Goal: Task Accomplishment & Management: Manage account settings

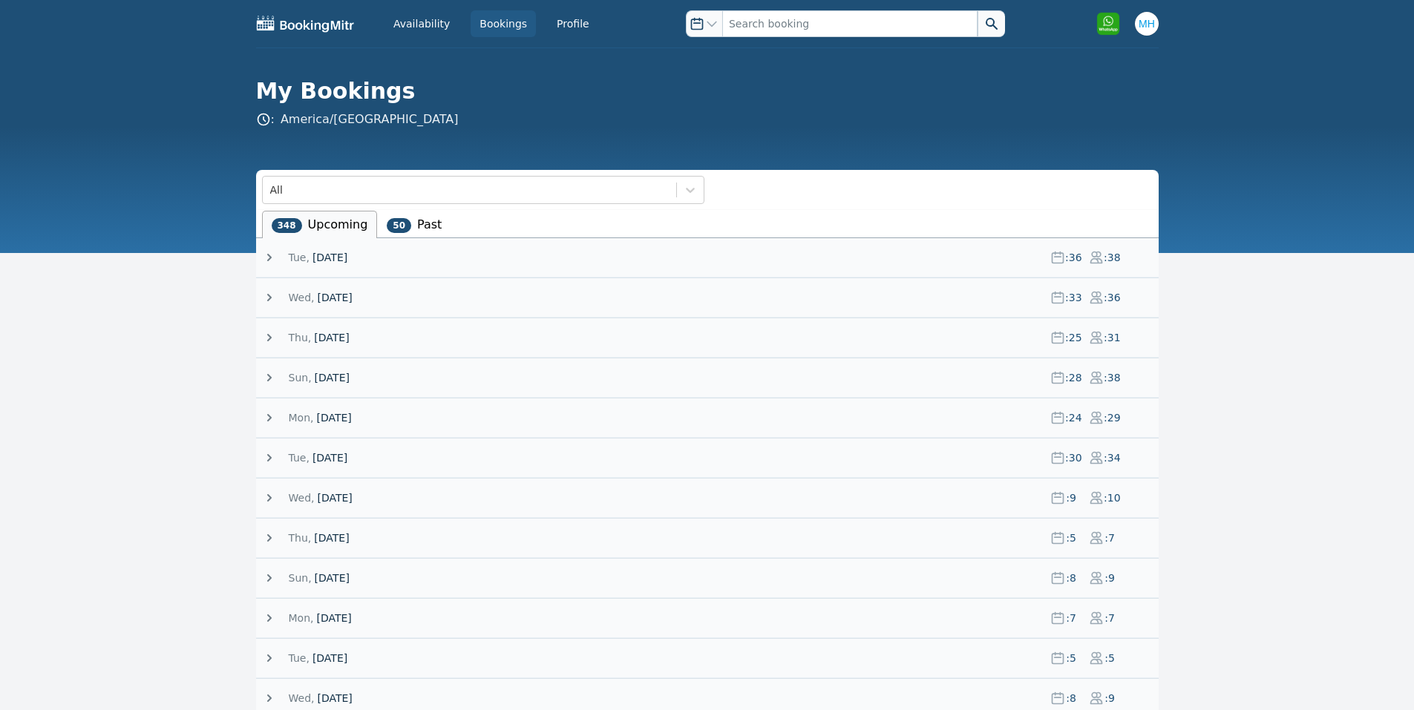
drag, startPoint x: 0, startPoint y: 0, endPoint x: 338, endPoint y: 263, distance: 428.8
click at [338, 263] on span "23 September 25" at bounding box center [329, 257] width 35 height 15
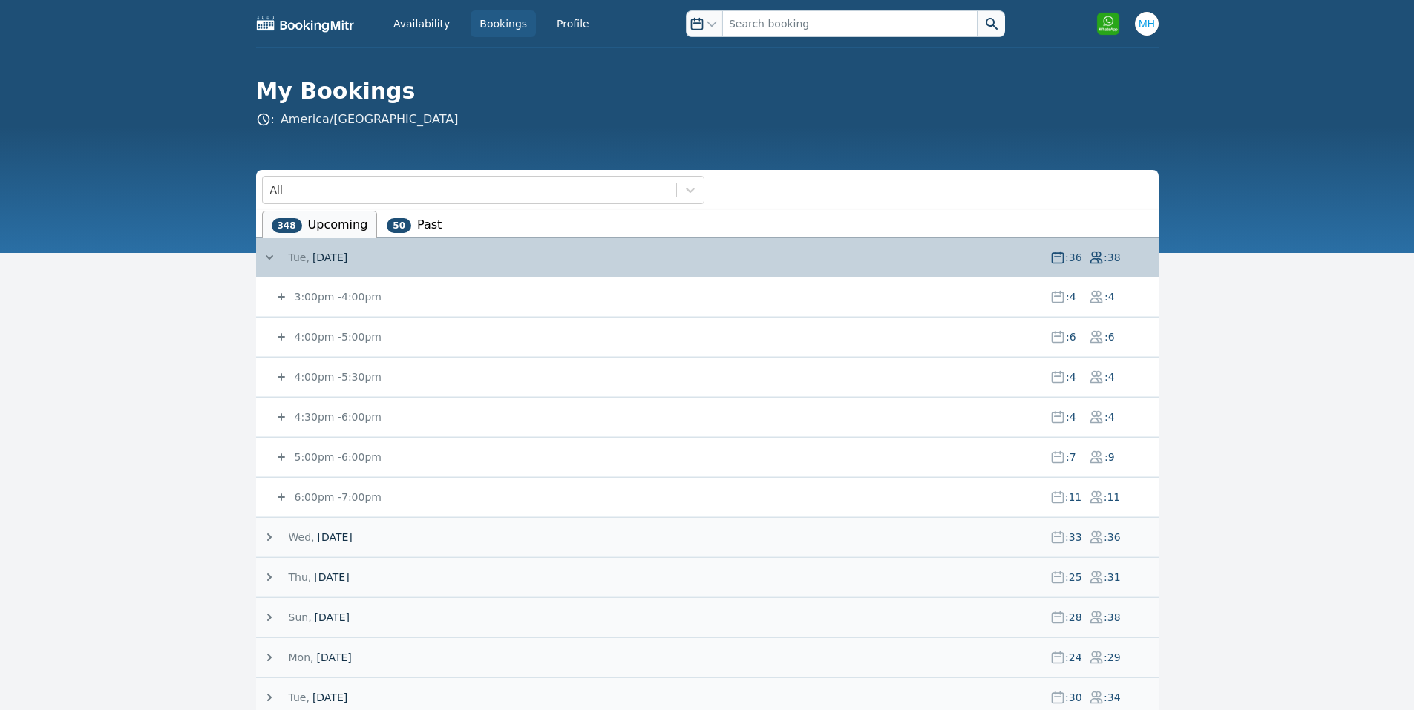
click at [367, 337] on small "4:00pm - 5:00pm" at bounding box center [337, 337] width 90 height 12
drag, startPoint x: 334, startPoint y: 497, endPoint x: 340, endPoint y: 476, distance: 21.6
click at [334, 497] on small "6:00pm - 7:00pm" at bounding box center [337, 497] width 90 height 12
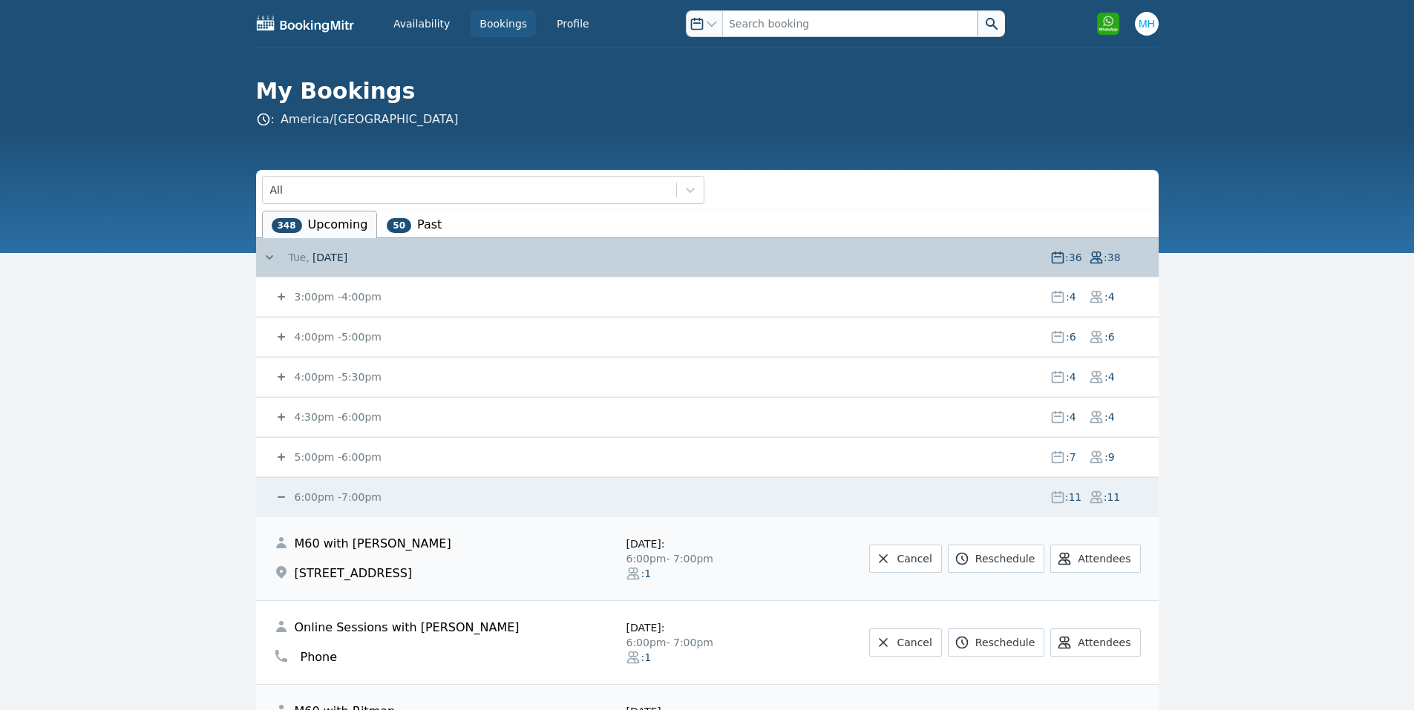
click at [355, 466] on div "5:00pm - 6:00pm : 7 : 9" at bounding box center [716, 457] width 885 height 39
click at [355, 464] on span "5:00pm - 6:00pm" at bounding box center [337, 457] width 90 height 15
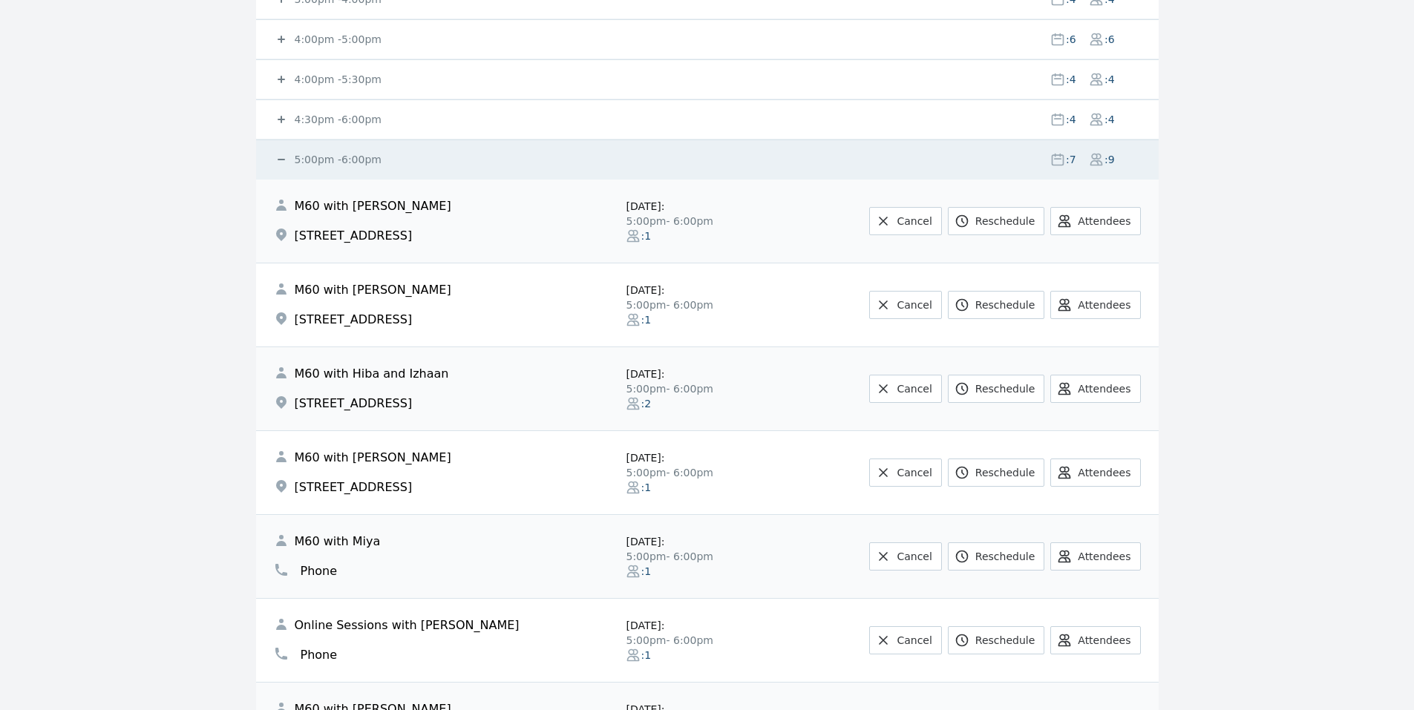
scroll to position [297, 0]
click at [339, 156] on small "5:00pm - 6:00pm" at bounding box center [337, 160] width 90 height 12
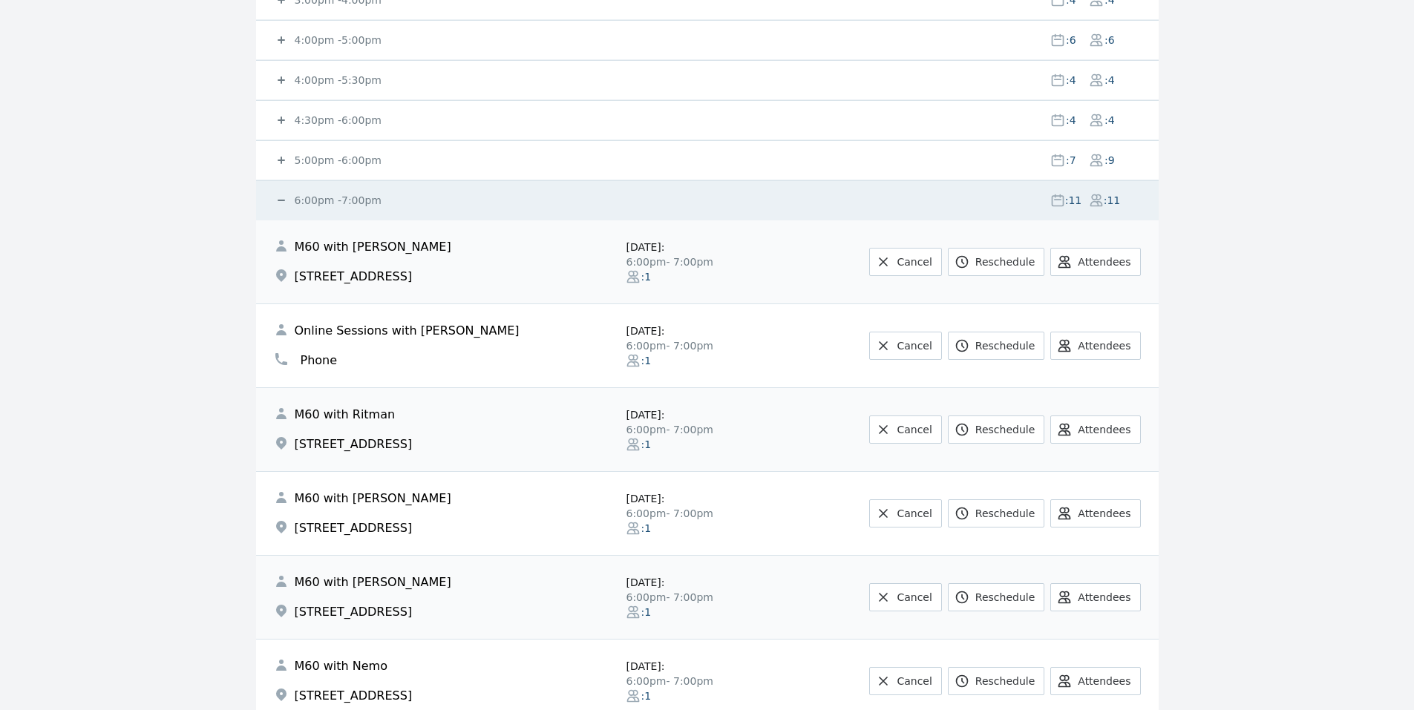
click at [340, 192] on div "6:00pm - 7:00pm : 11 : 11" at bounding box center [716, 200] width 885 height 39
click at [329, 208] on div "6:00pm - 7:00pm : 11 : 11" at bounding box center [716, 200] width 885 height 39
click at [324, 199] on small "6:00pm - 7:00pm" at bounding box center [337, 200] width 90 height 12
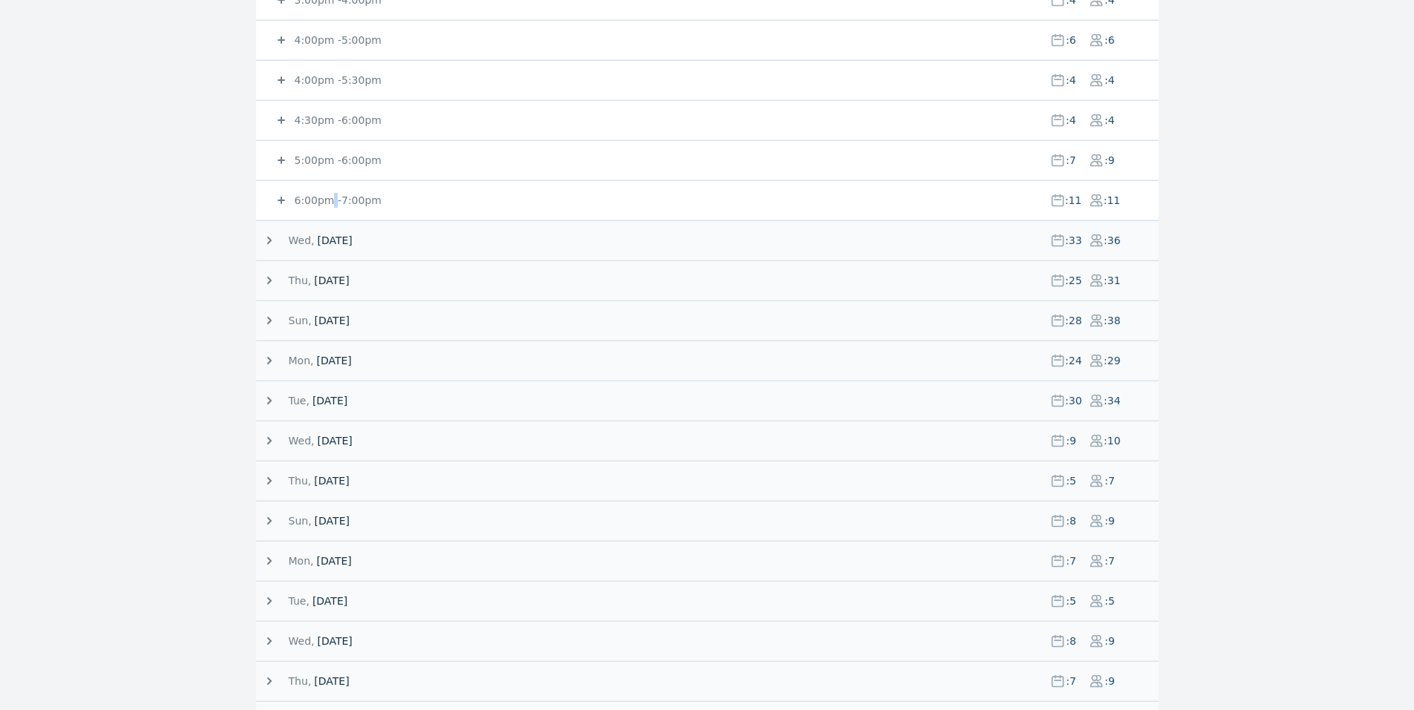
click at [347, 161] on small "5:00pm - 6:00pm" at bounding box center [337, 160] width 90 height 12
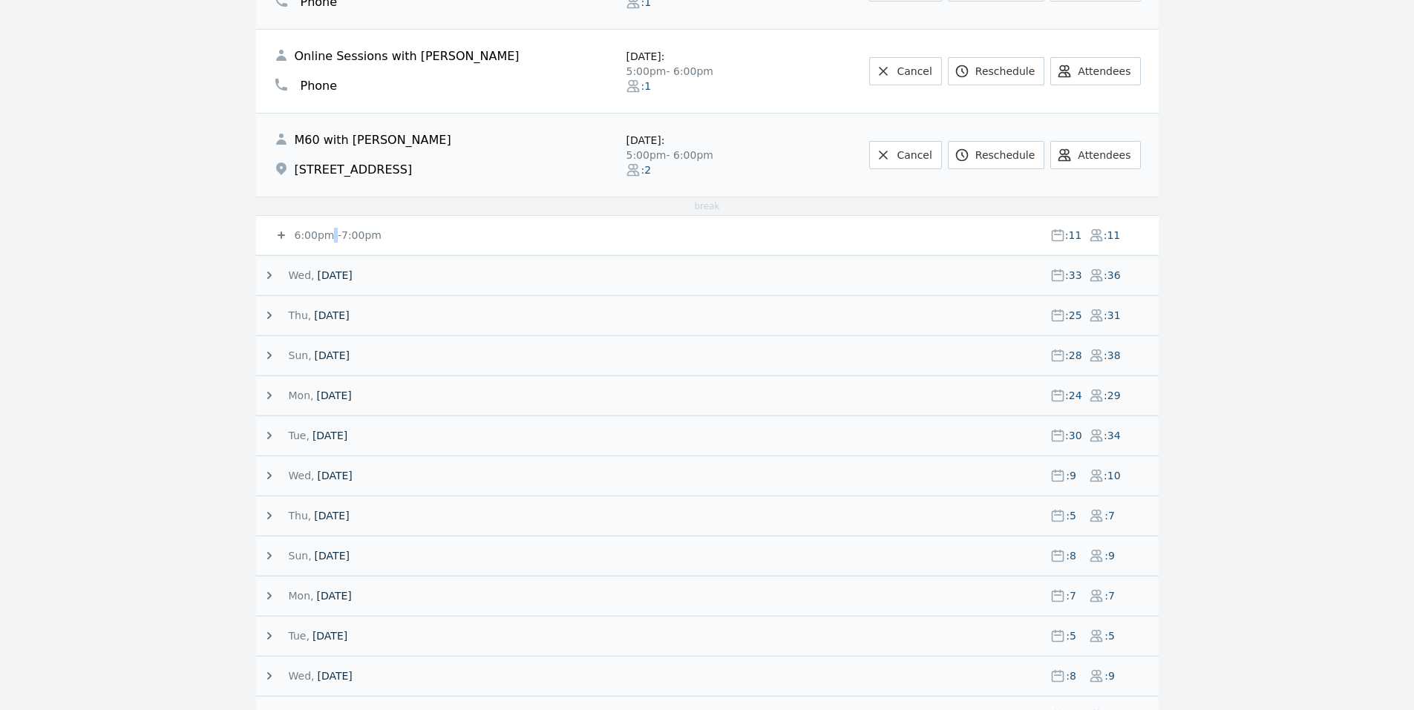
scroll to position [890, 0]
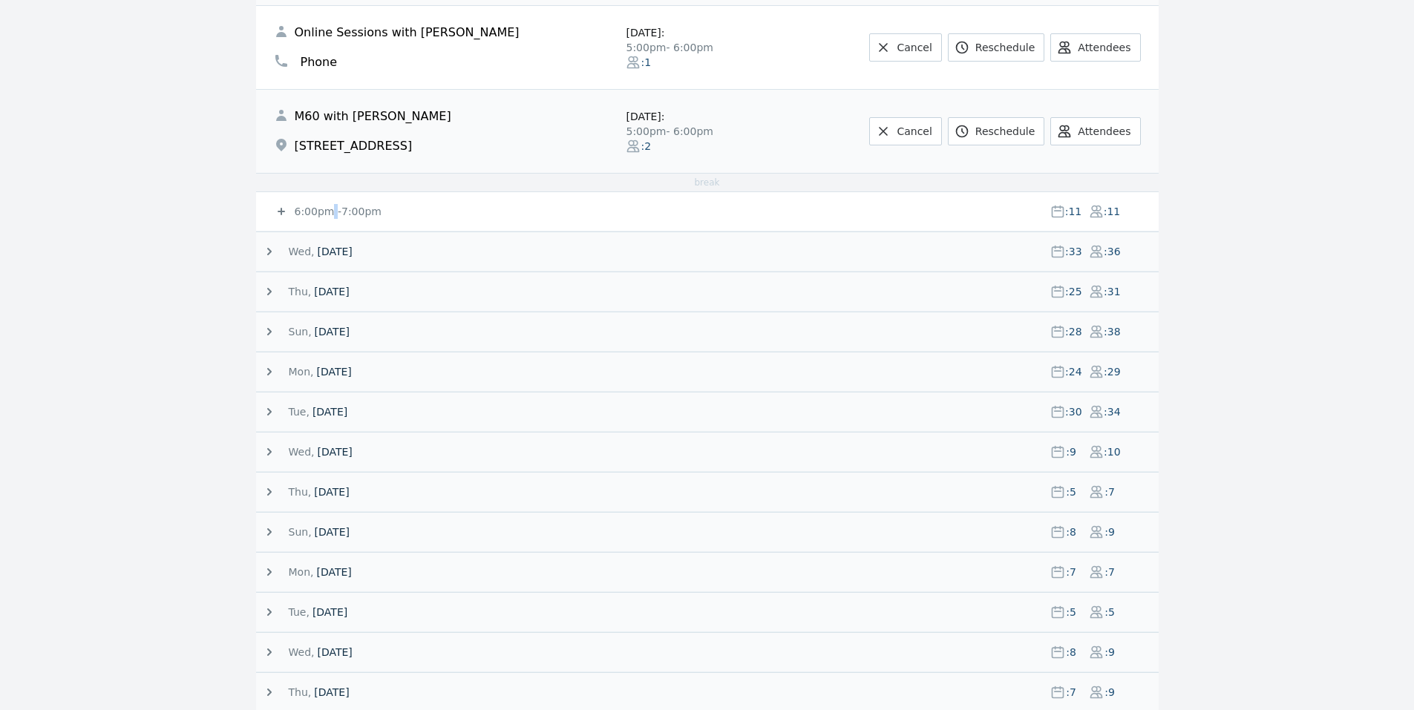
click at [330, 202] on div "6:00pm - 7:00pm : 11 : 11" at bounding box center [716, 211] width 885 height 39
click at [330, 207] on small "6:00pm - 7:00pm" at bounding box center [337, 212] width 90 height 12
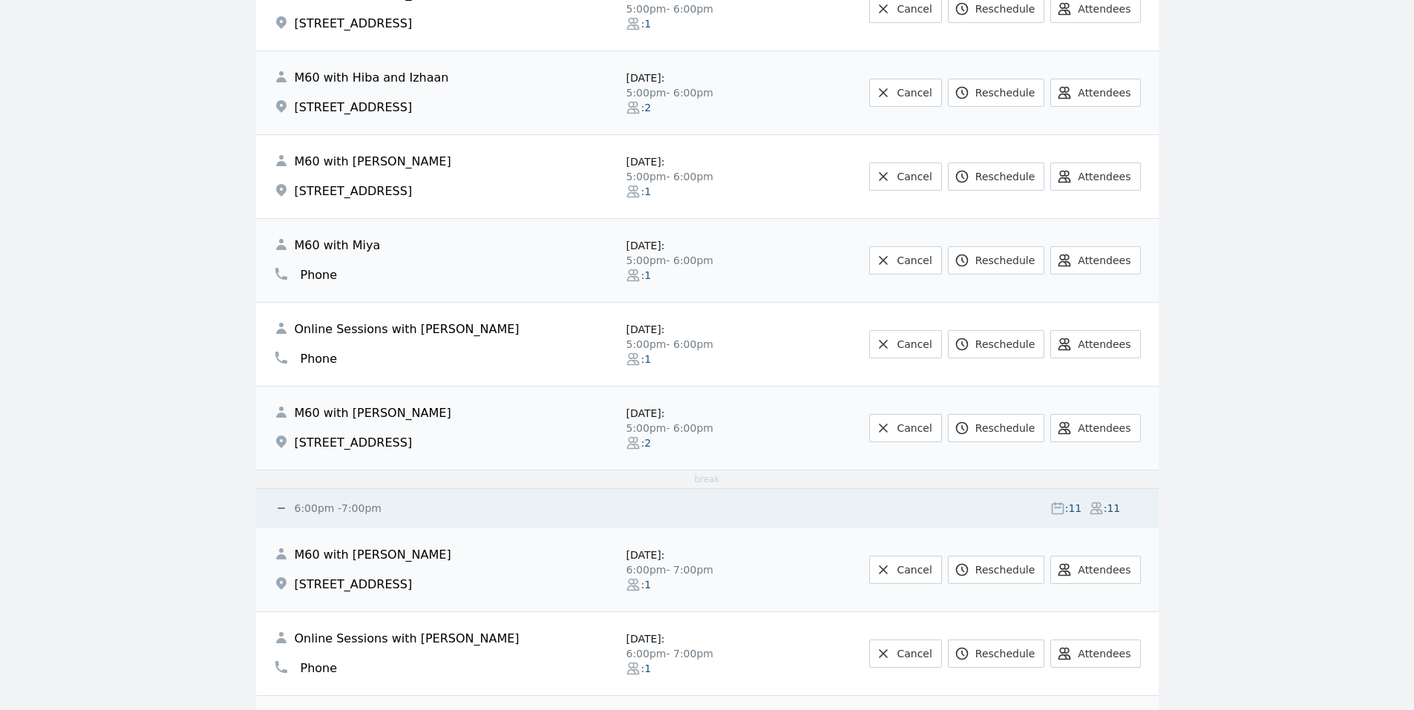
scroll to position [0, 0]
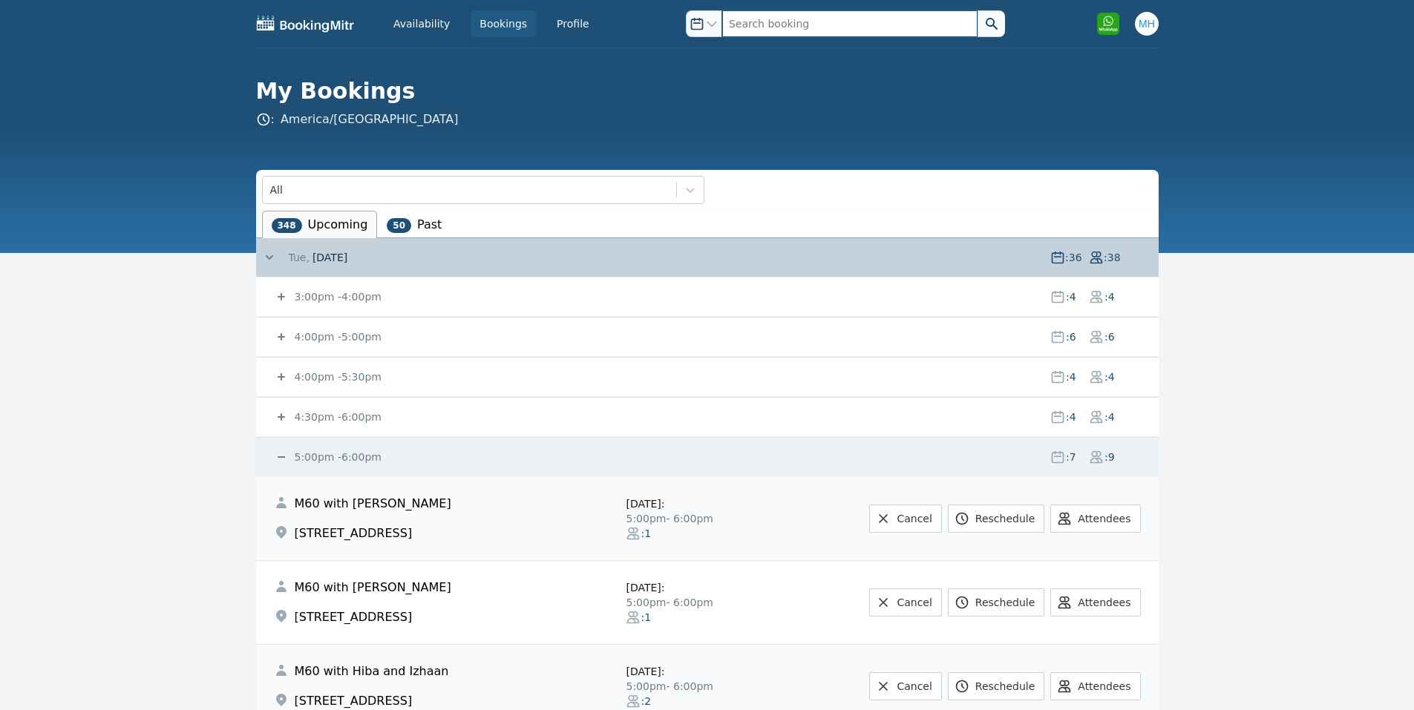
click at [767, 20] on input "text" at bounding box center [849, 23] width 255 height 27
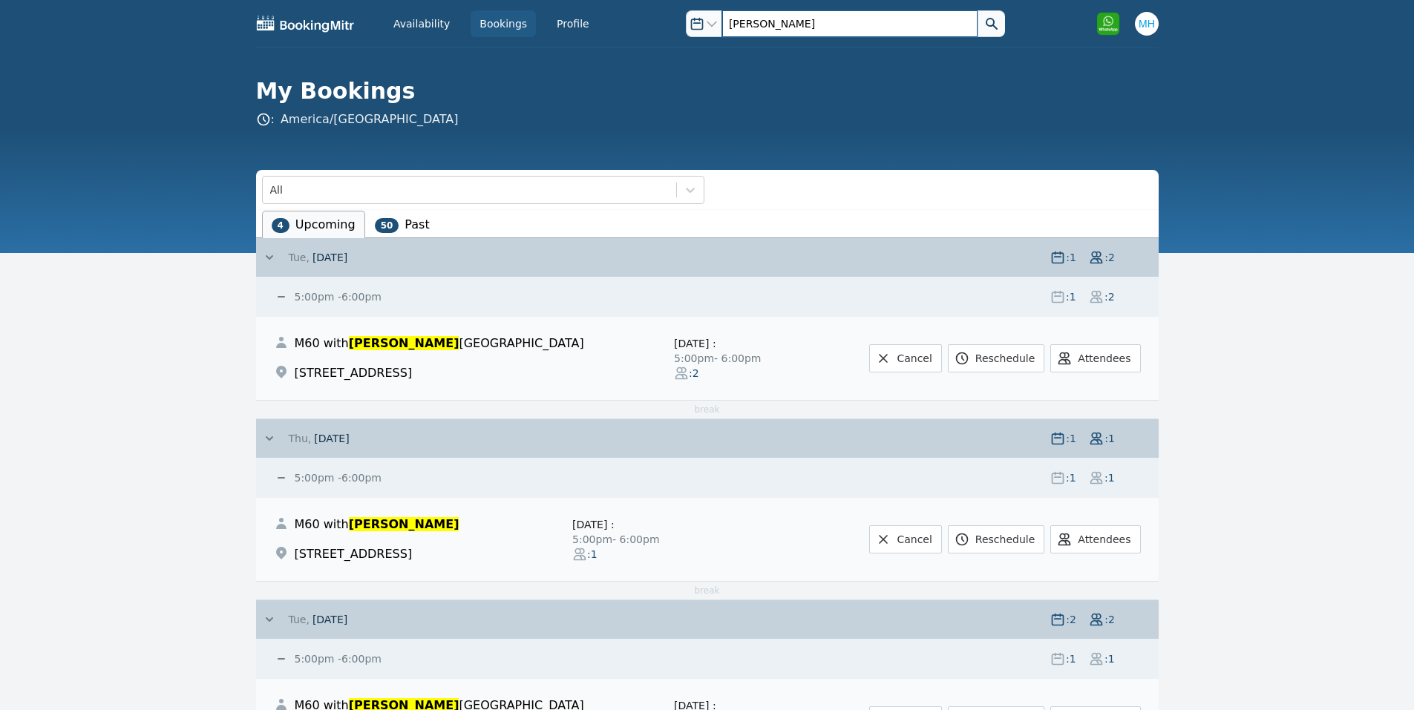
type input "mirna"
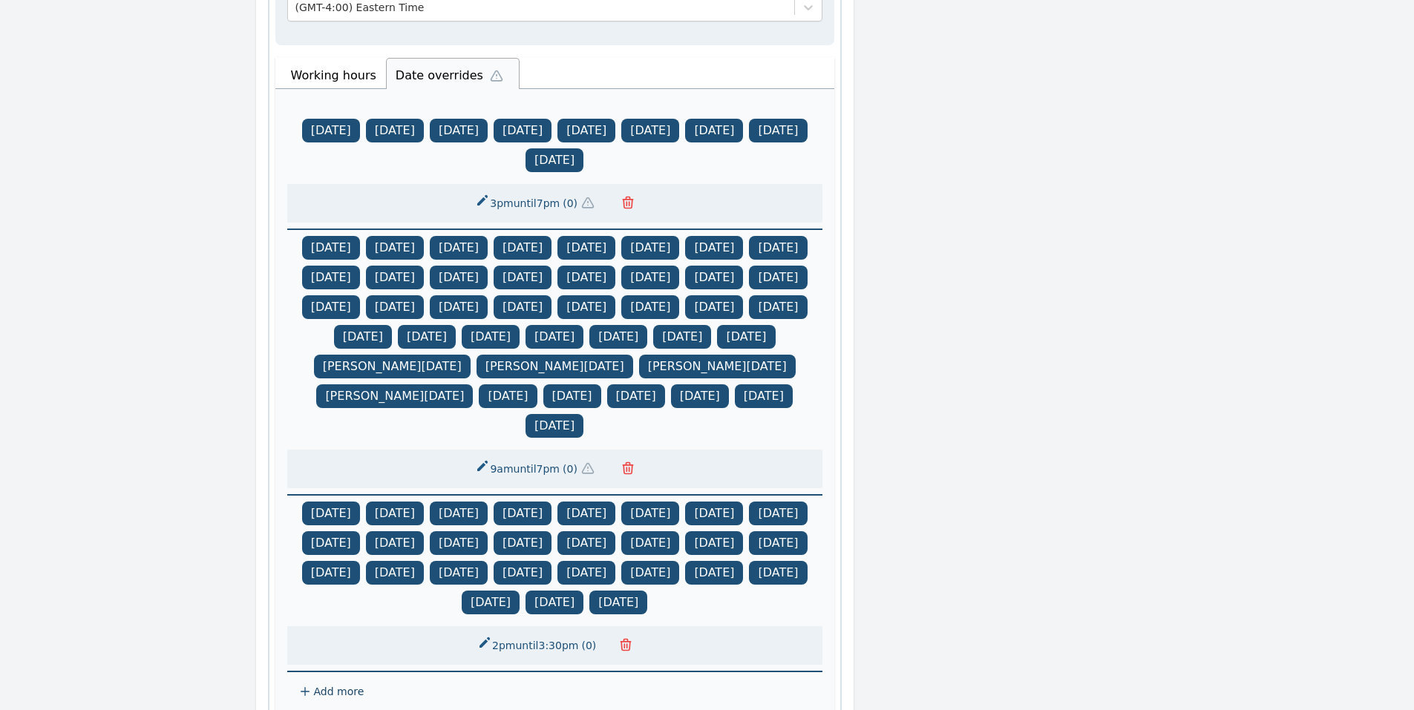
scroll to position [1109, 0]
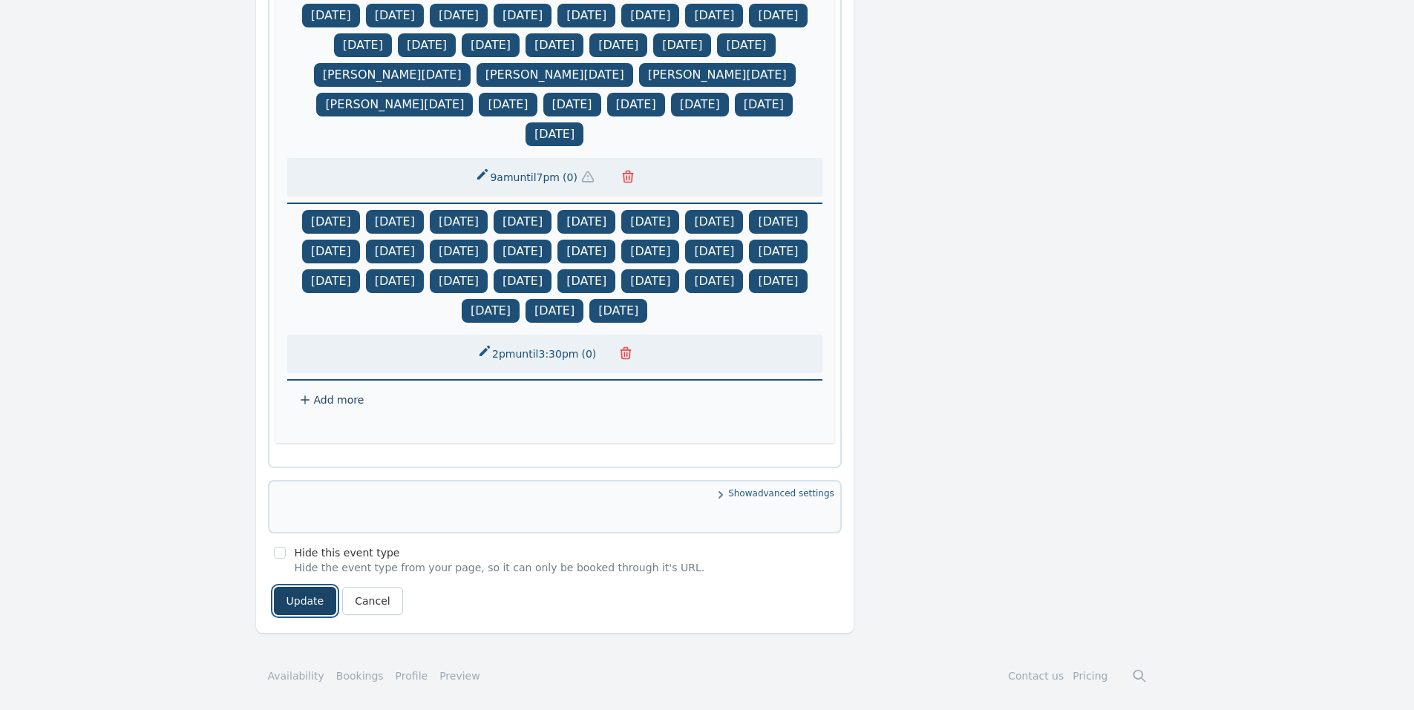
click at [305, 600] on button "Update" at bounding box center [305, 601] width 63 height 28
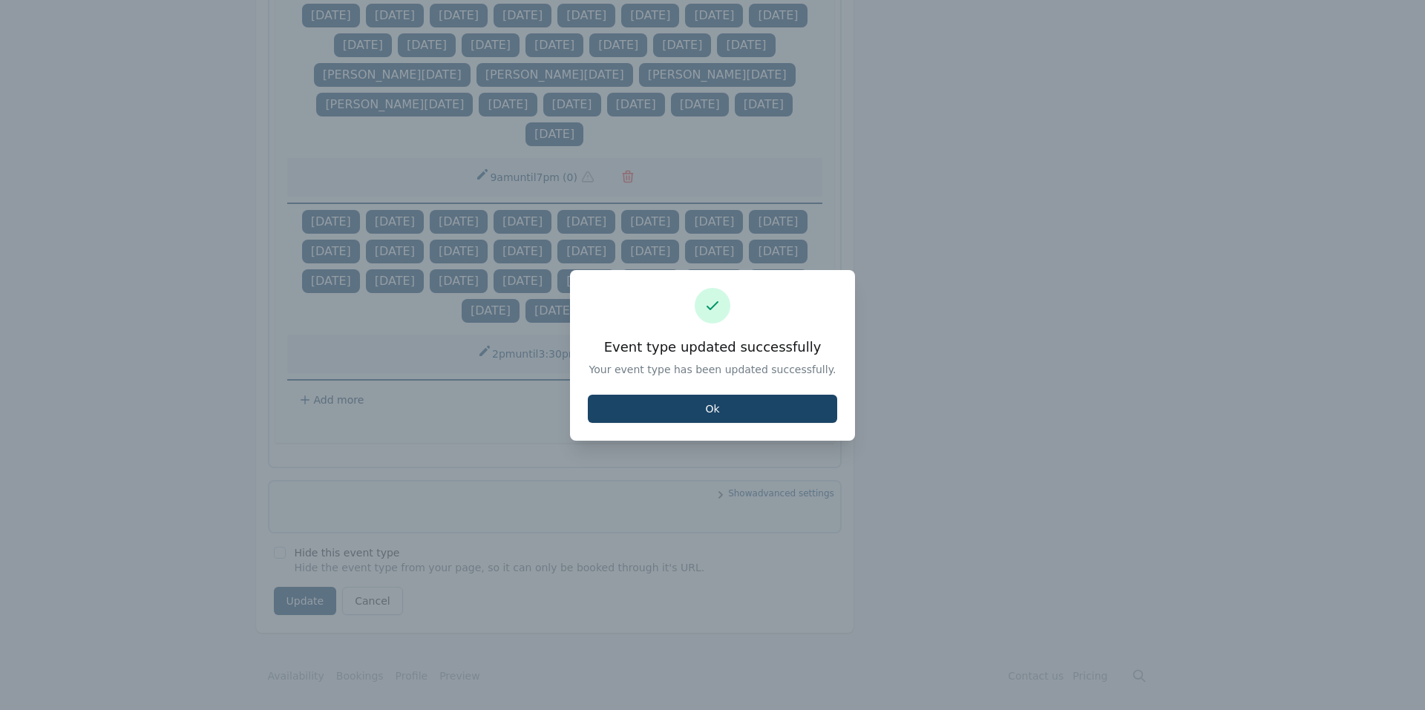
click at [623, 405] on button "Ok" at bounding box center [712, 409] width 249 height 28
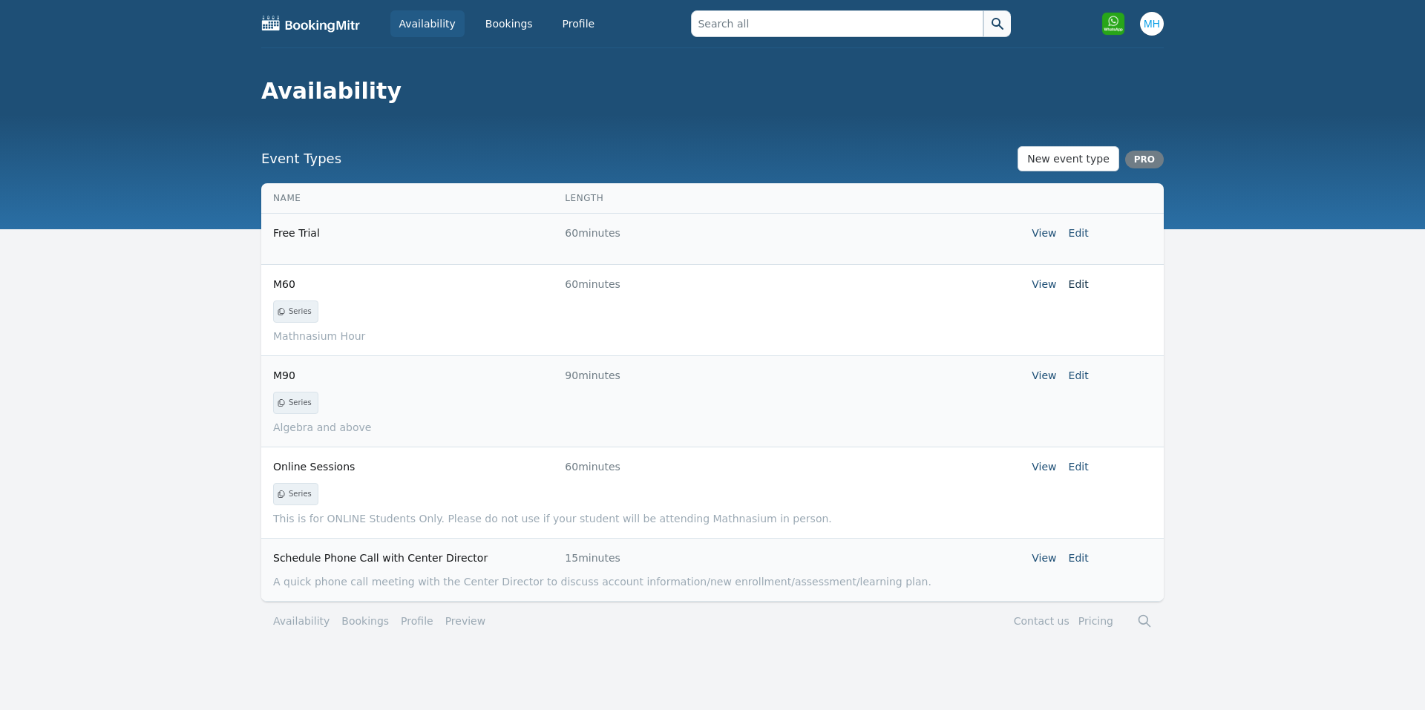
click at [1075, 286] on link "Edit" at bounding box center [1079, 284] width 20 height 12
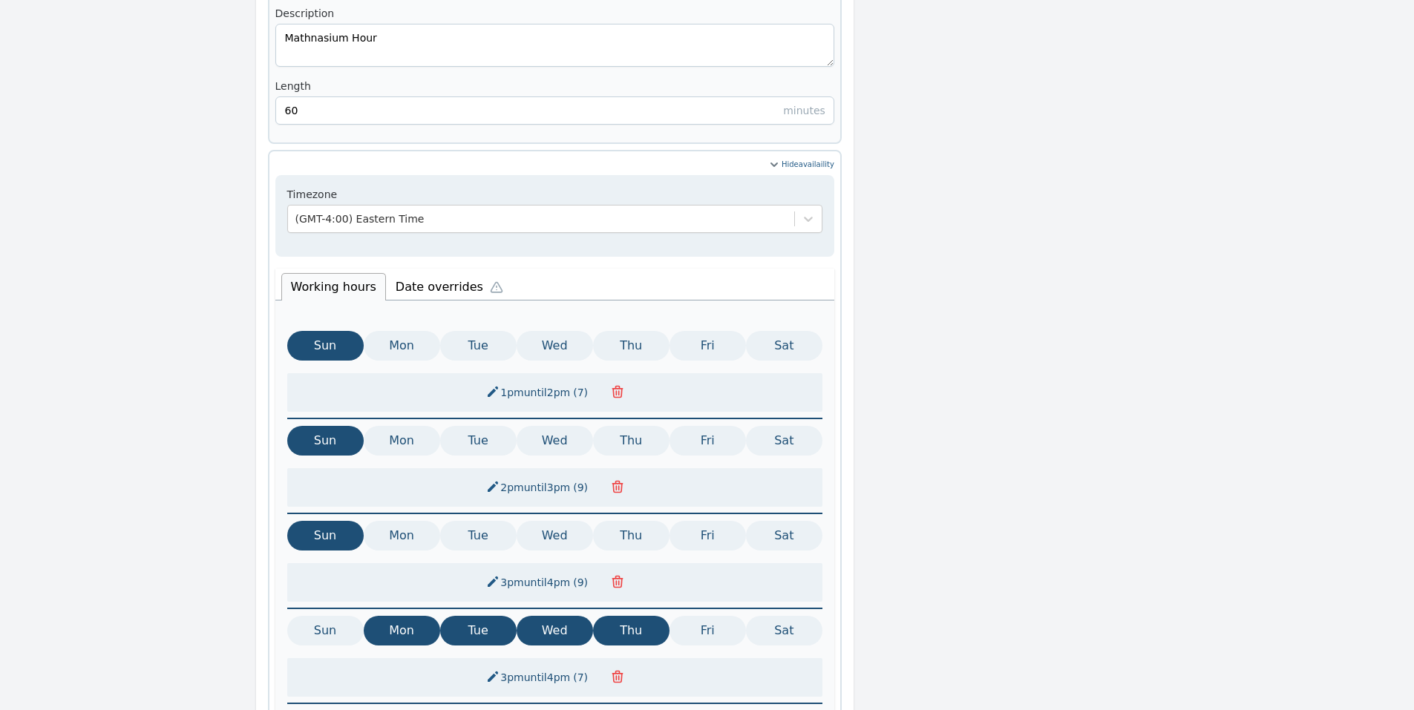
scroll to position [594, 0]
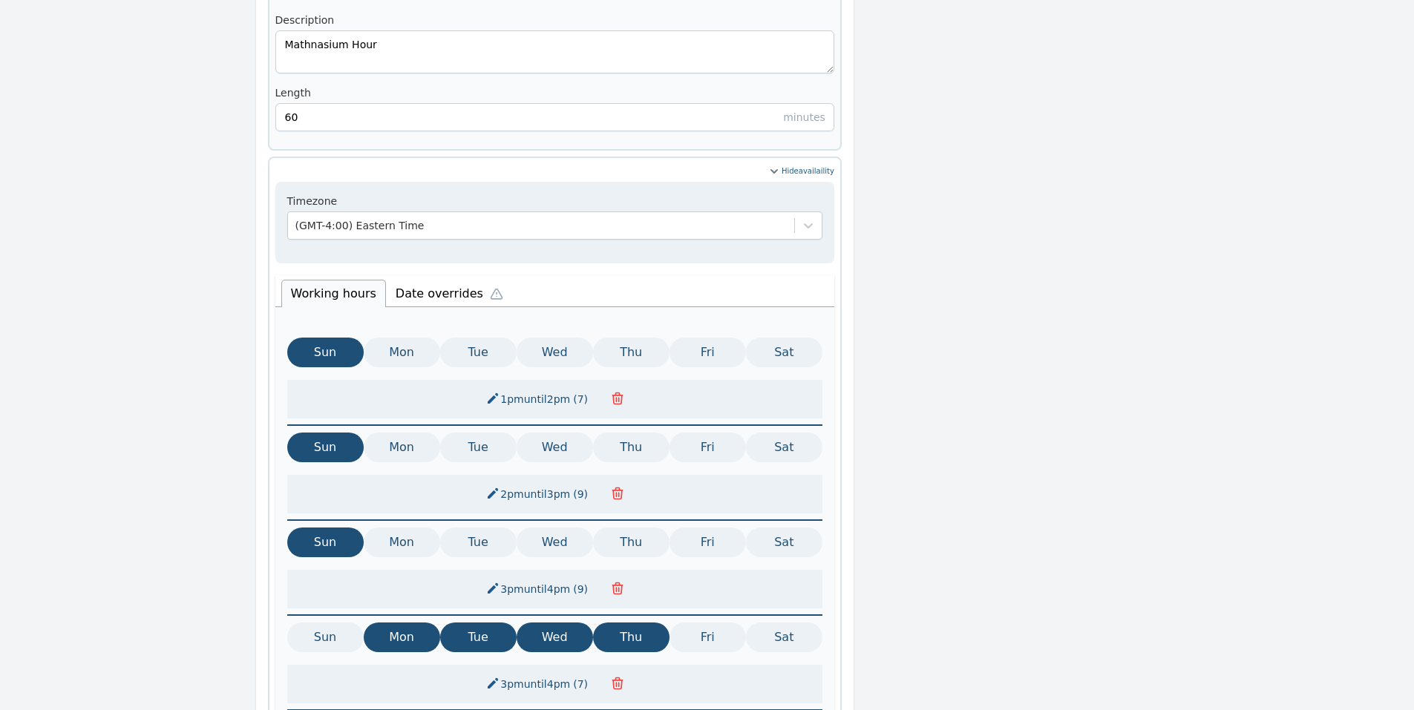
click at [415, 279] on li "Date overrides" at bounding box center [453, 291] width 134 height 31
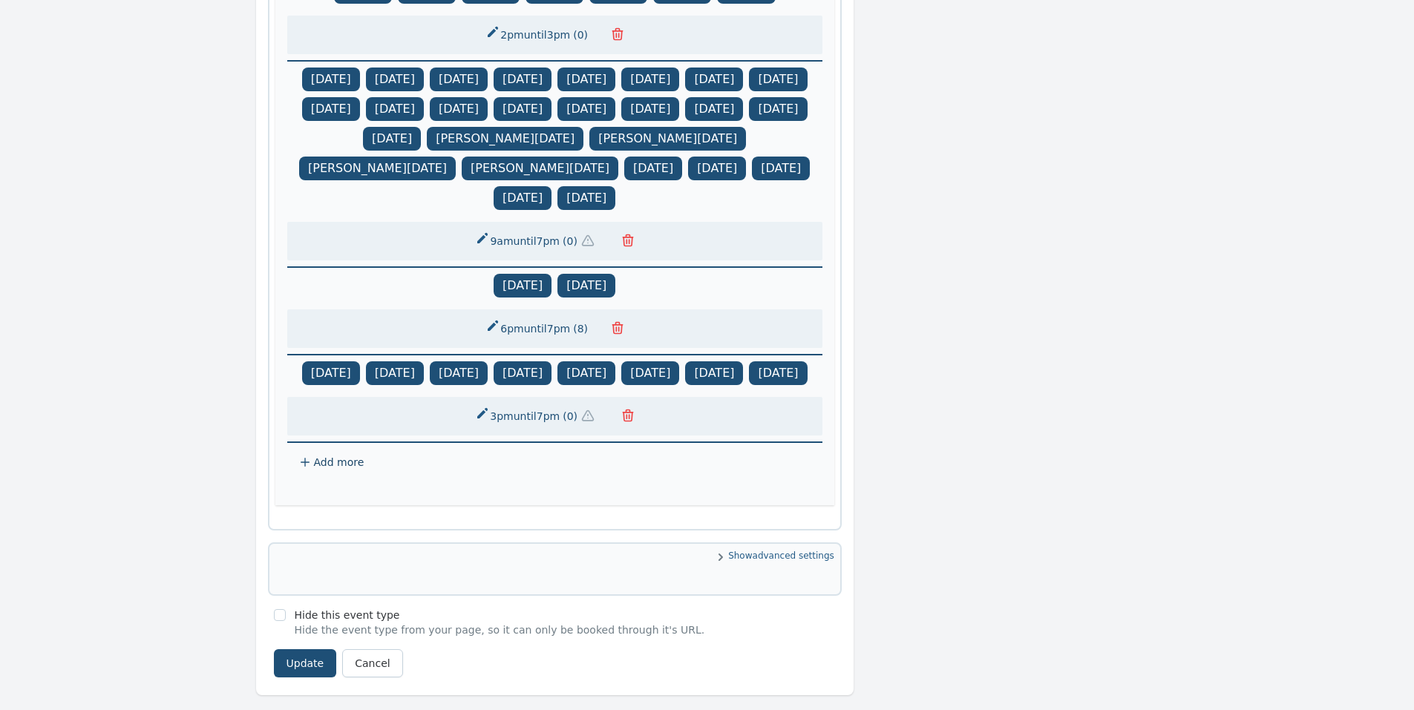
scroll to position [1187, 0]
click at [513, 429] on button "3pm until 7pm ( 0 )" at bounding box center [538, 415] width 144 height 27
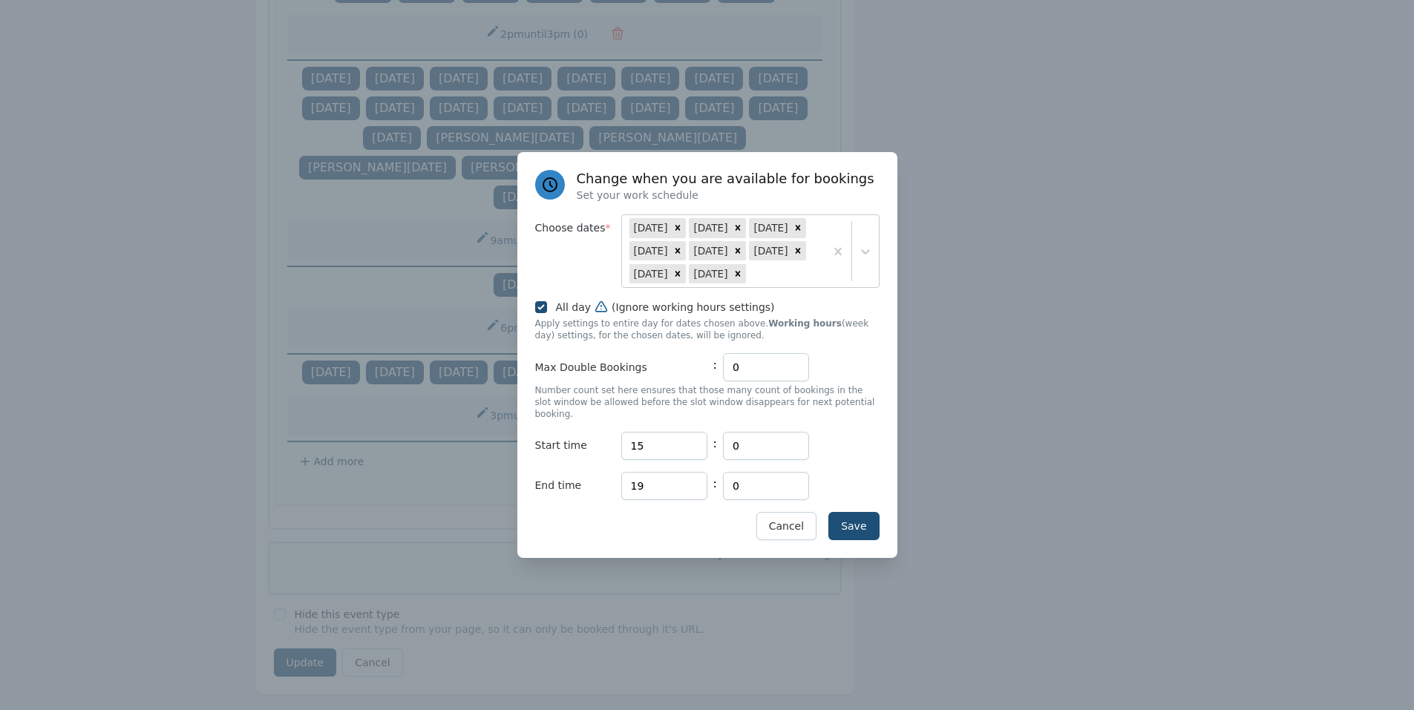
click at [770, 294] on div "Change when you are available for bookings Set your work schedule Choose dates …" at bounding box center [707, 355] width 380 height 406
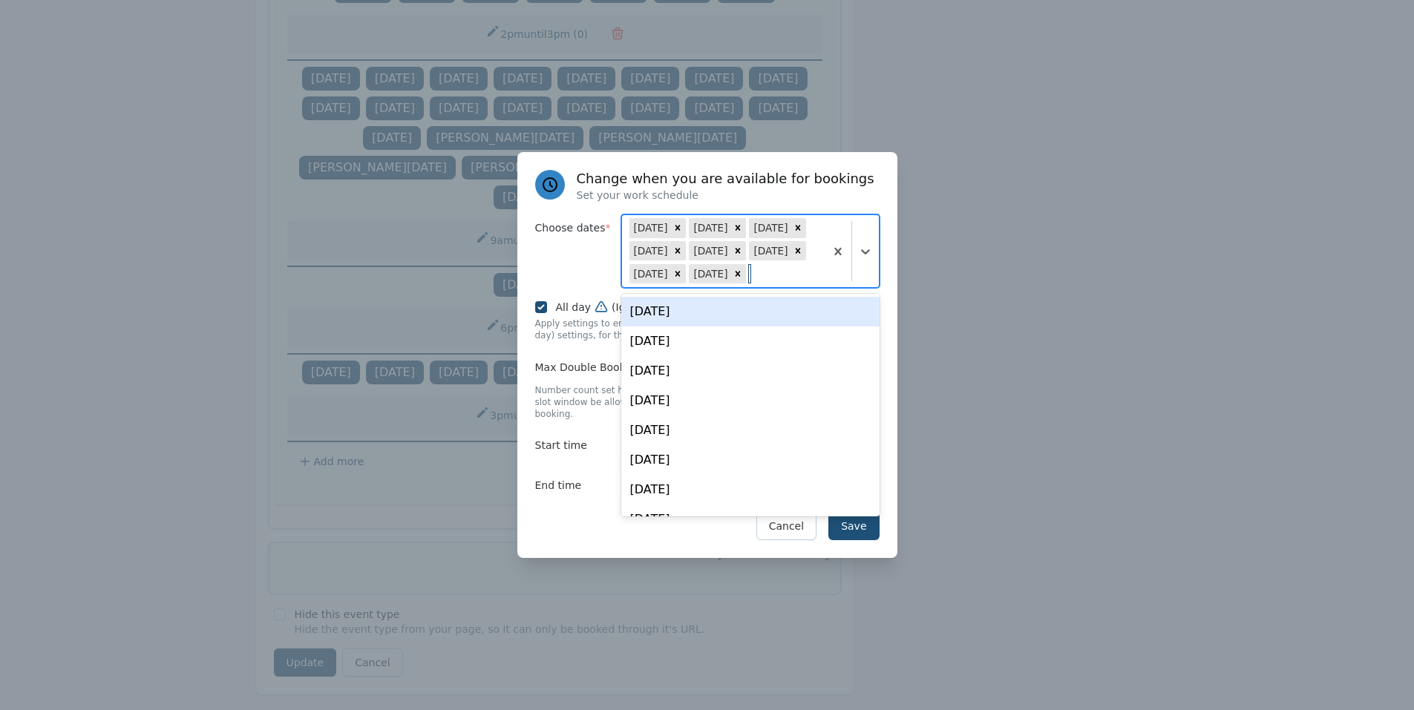
click at [772, 284] on div "Aug 27 Aug 28 Sep 04 Sep 11 Sep 09 Sep 16 Sep 18 Sep 25" at bounding box center [723, 251] width 203 height 72
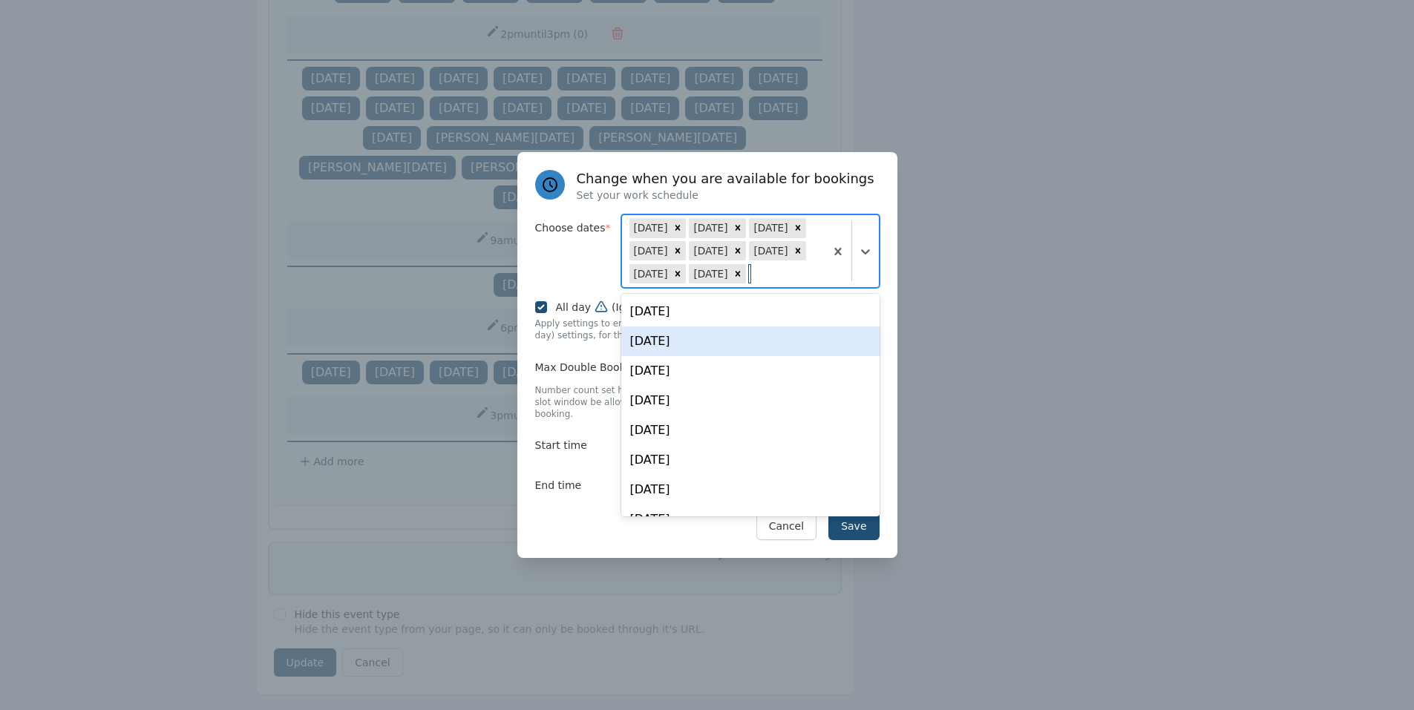
click at [698, 320] on div "[DATE]" at bounding box center [750, 312] width 258 height 30
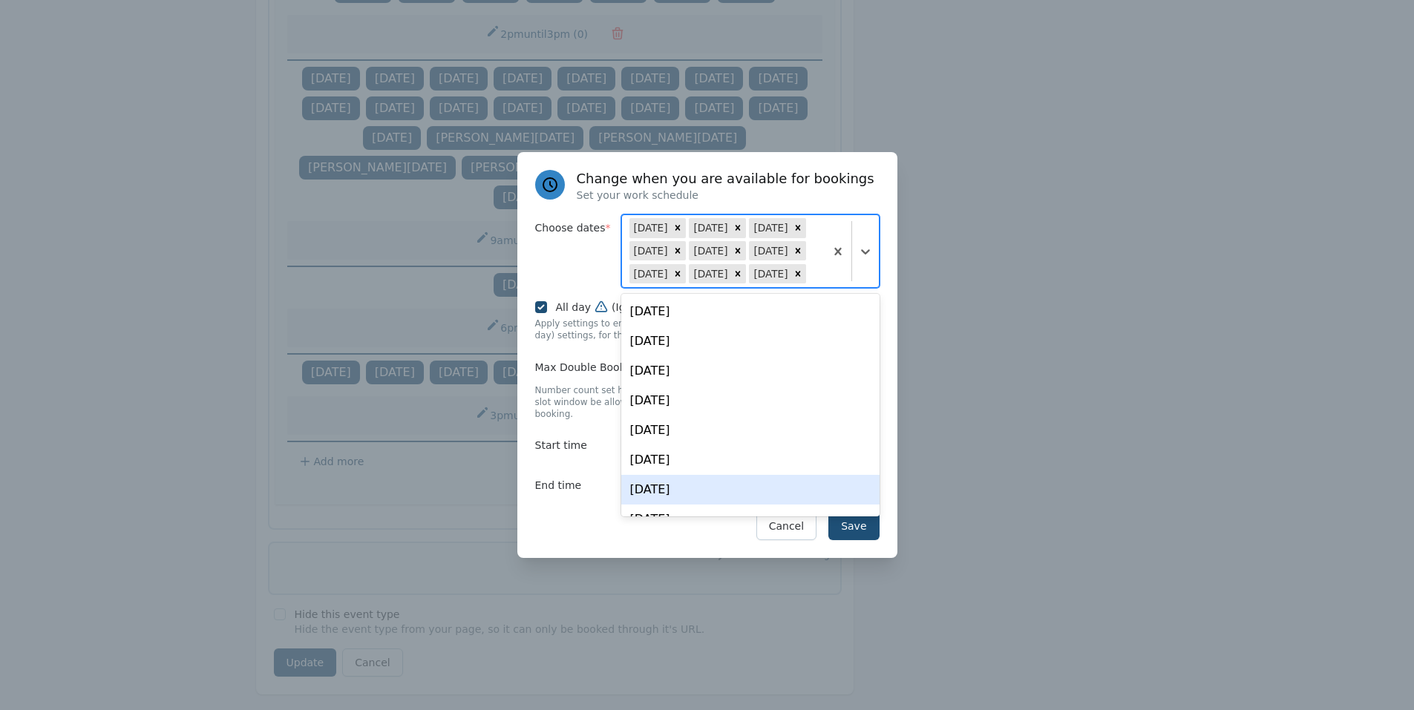
click at [568, 521] on div "Save Cancel" at bounding box center [707, 526] width 344 height 28
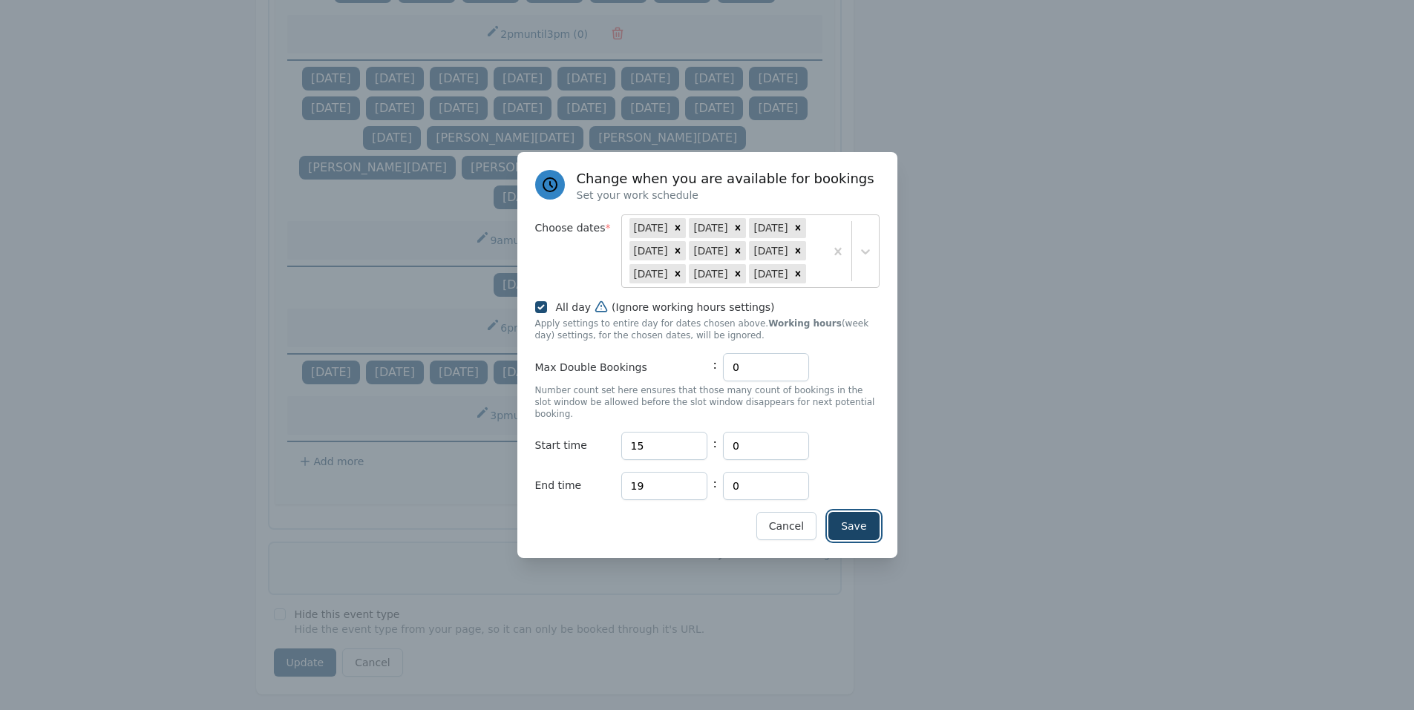
click at [857, 512] on button "Save" at bounding box center [853, 526] width 50 height 28
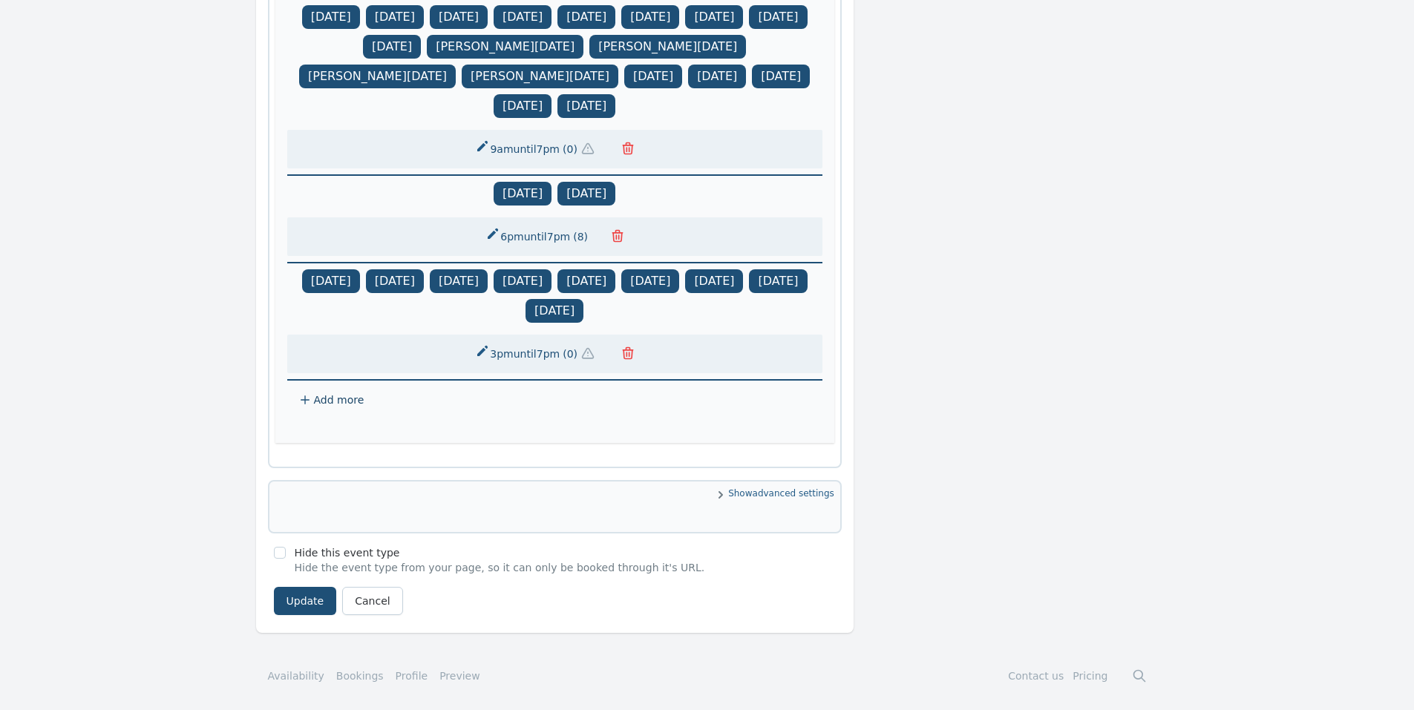
scroll to position [1313, 0]
click at [301, 608] on button "Update" at bounding box center [305, 601] width 63 height 28
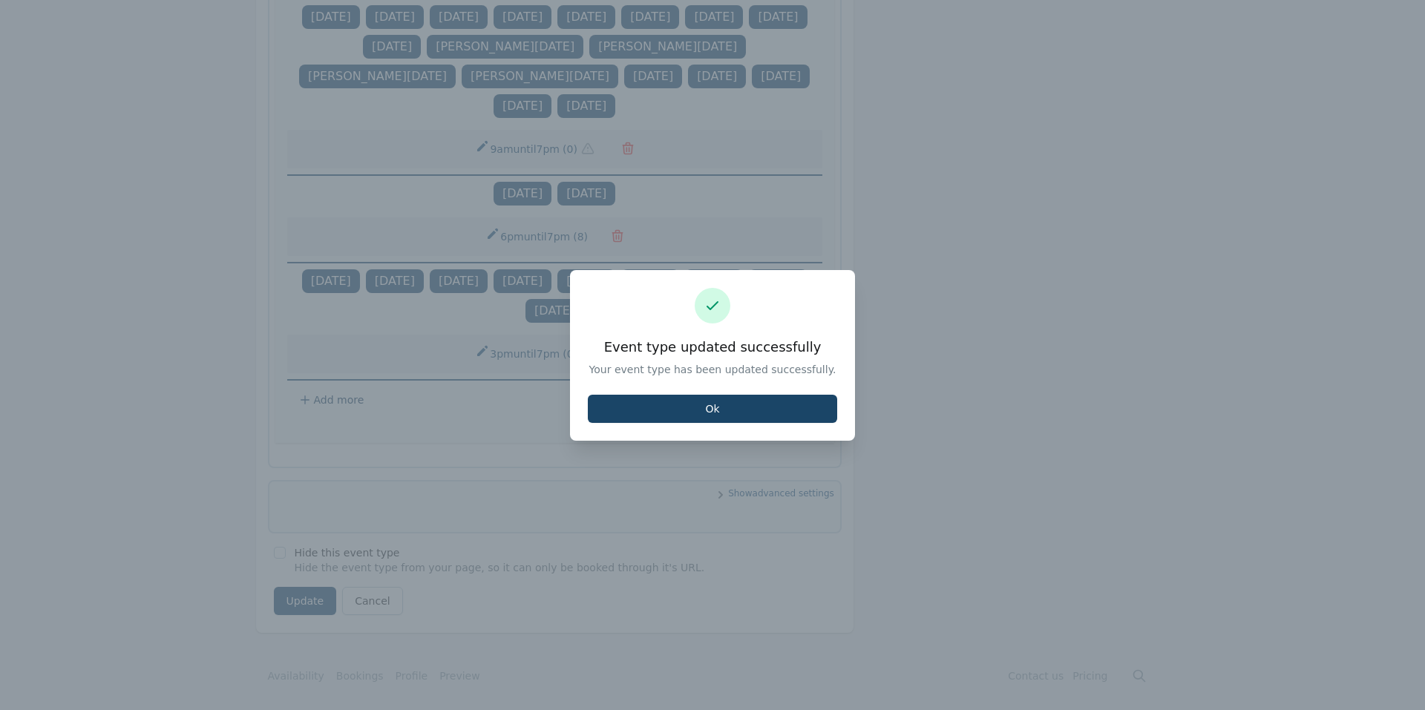
click at [681, 418] on button "Ok" at bounding box center [712, 409] width 249 height 28
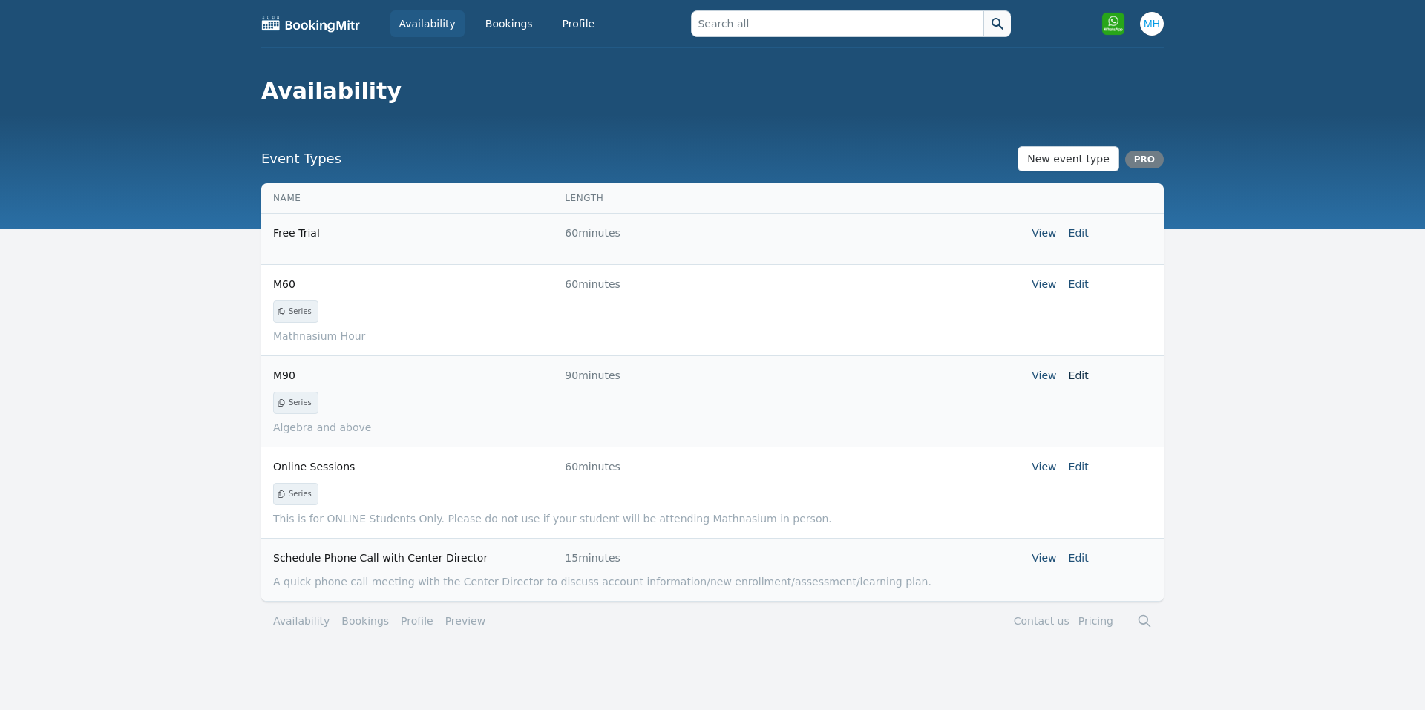
click at [1080, 374] on link "Edit" at bounding box center [1079, 376] width 20 height 12
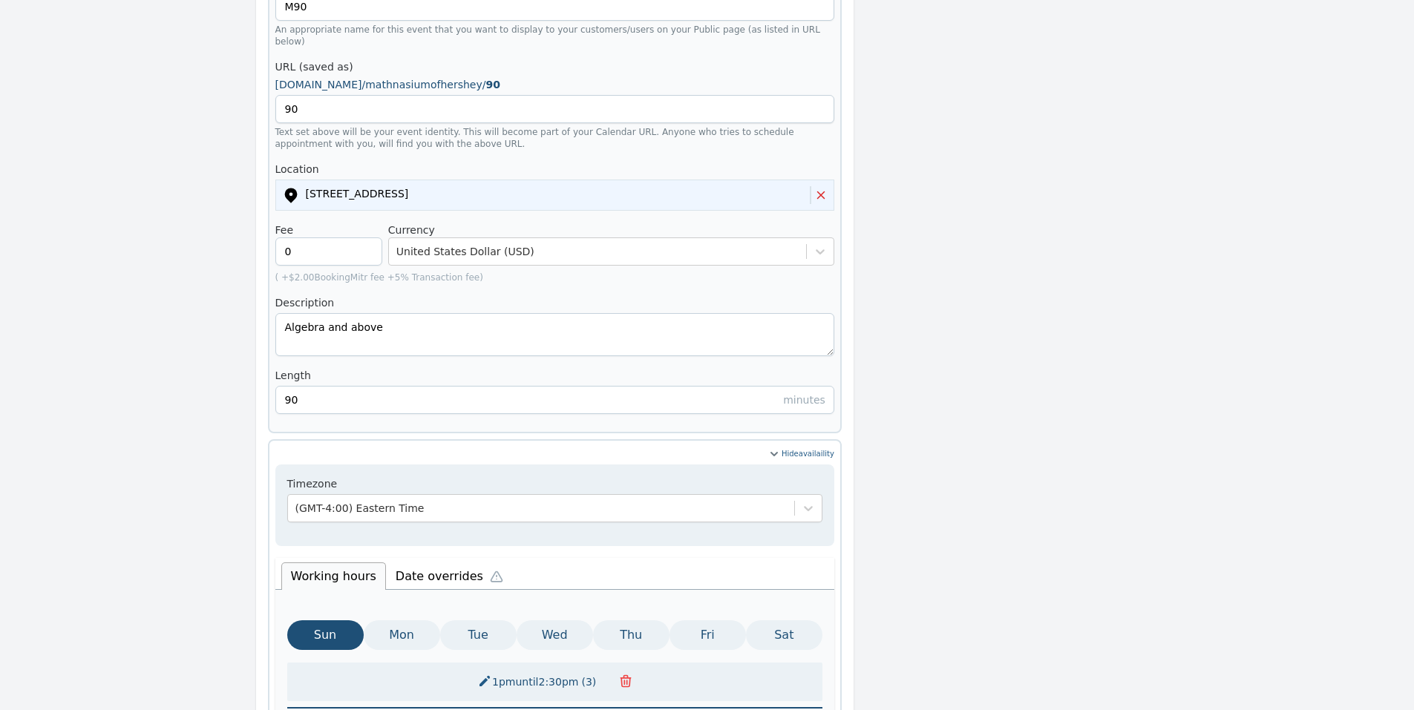
scroll to position [294, 0]
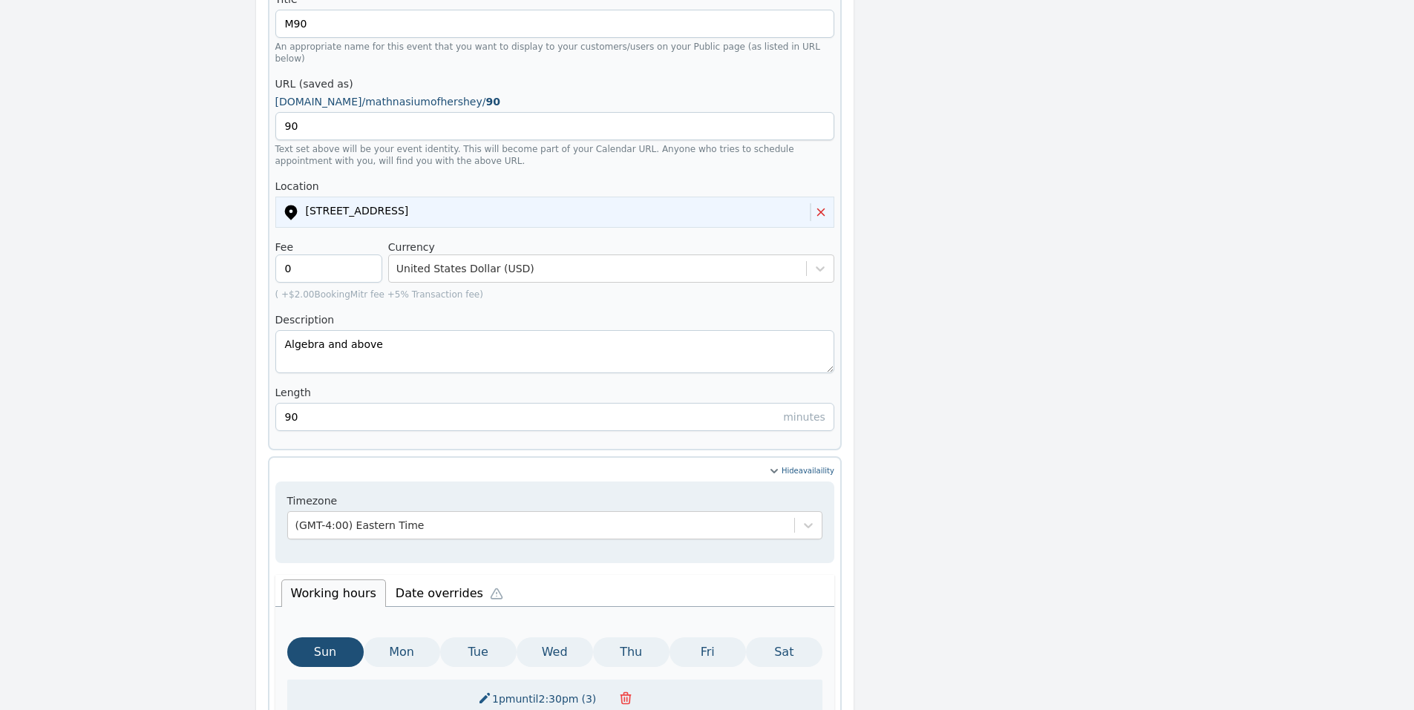
click at [411, 576] on li "Date overrides" at bounding box center [453, 591] width 134 height 31
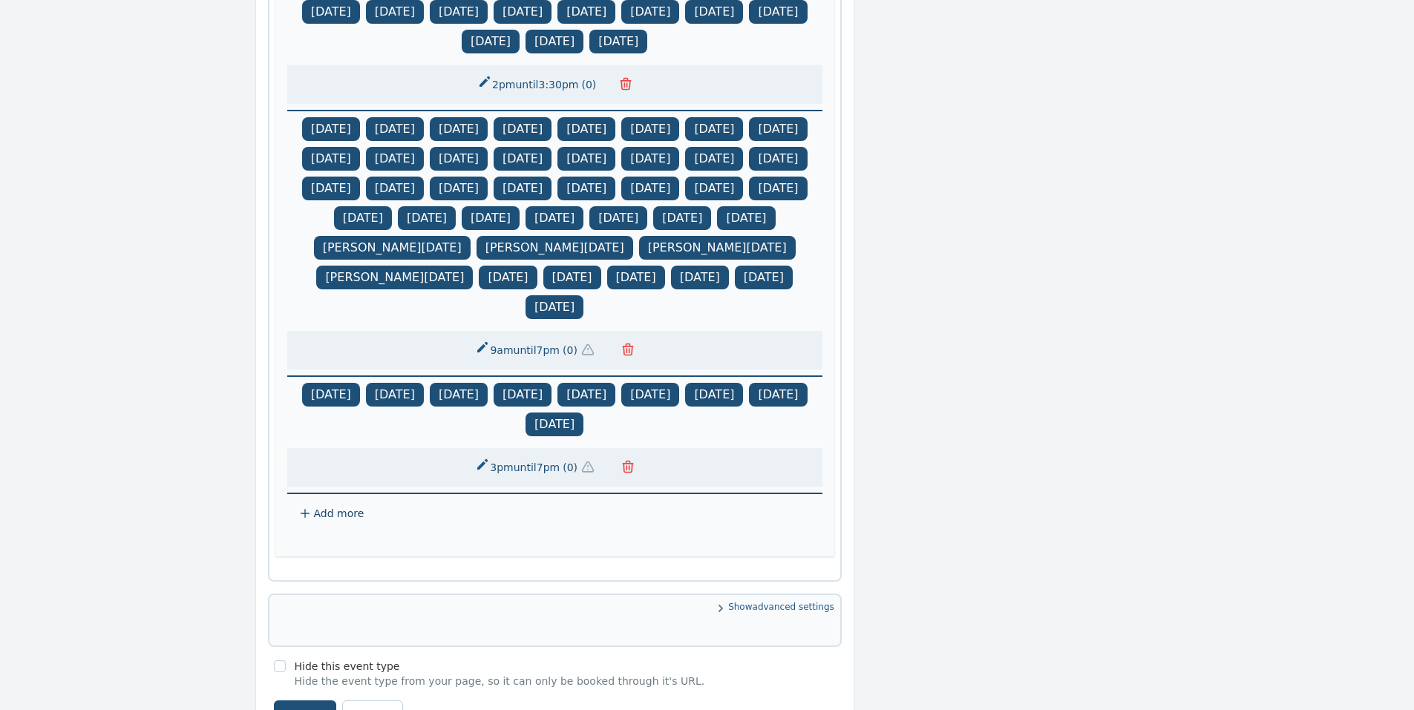
scroll to position [1109, 0]
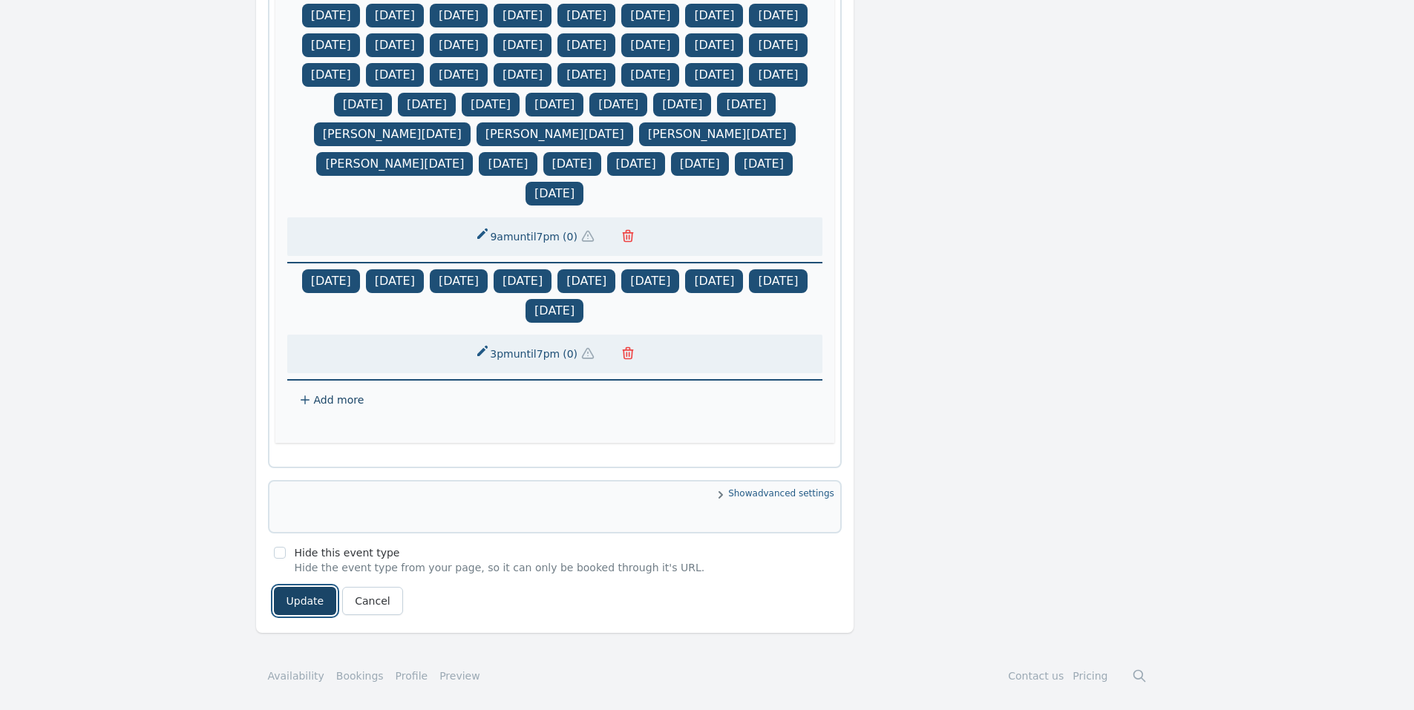
click at [304, 600] on button "Update" at bounding box center [305, 601] width 63 height 28
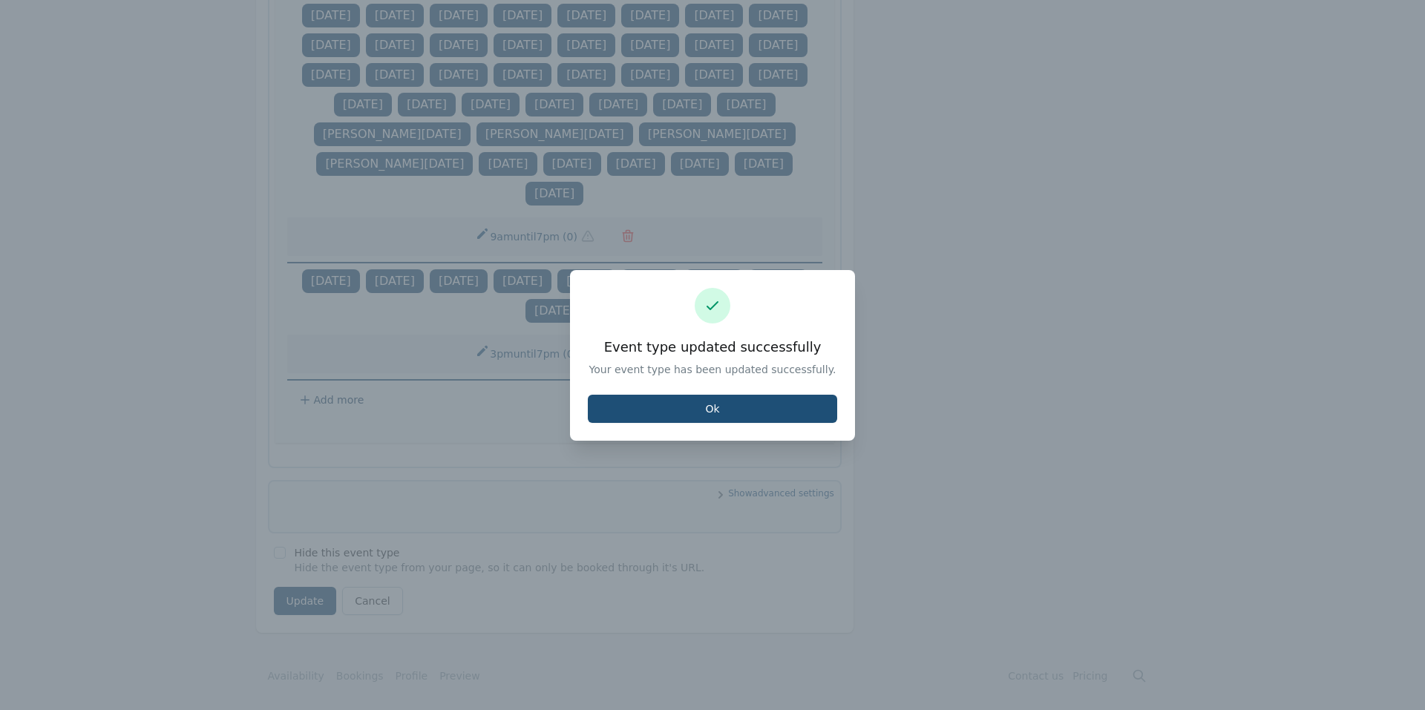
click at [687, 431] on div "Event type updated successfully Your event type has been updated successfully. …" at bounding box center [712, 355] width 285 height 171
click at [689, 423] on div "Event type updated successfully Your event type has been updated successfully. …" at bounding box center [712, 355] width 285 height 171
click at [691, 411] on button "Ok" at bounding box center [712, 409] width 249 height 28
